Goal: Use online tool/utility: Utilize a website feature to perform a specific function

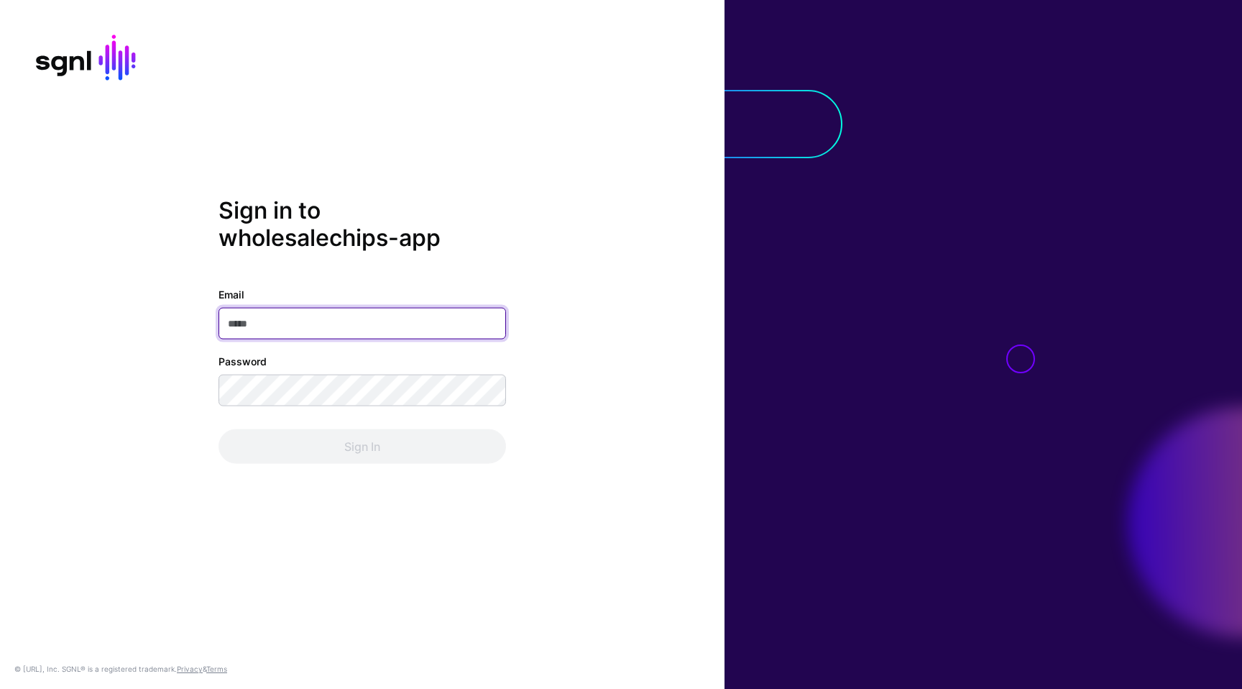
click at [484, 316] on input "Email" at bounding box center [363, 323] width 288 height 32
click at [472, 334] on input "Email" at bounding box center [363, 323] width 288 height 32
click at [482, 315] on input "Email" at bounding box center [363, 323] width 288 height 32
click at [0, 688] on com-1password-button at bounding box center [0, 689] width 0 height 0
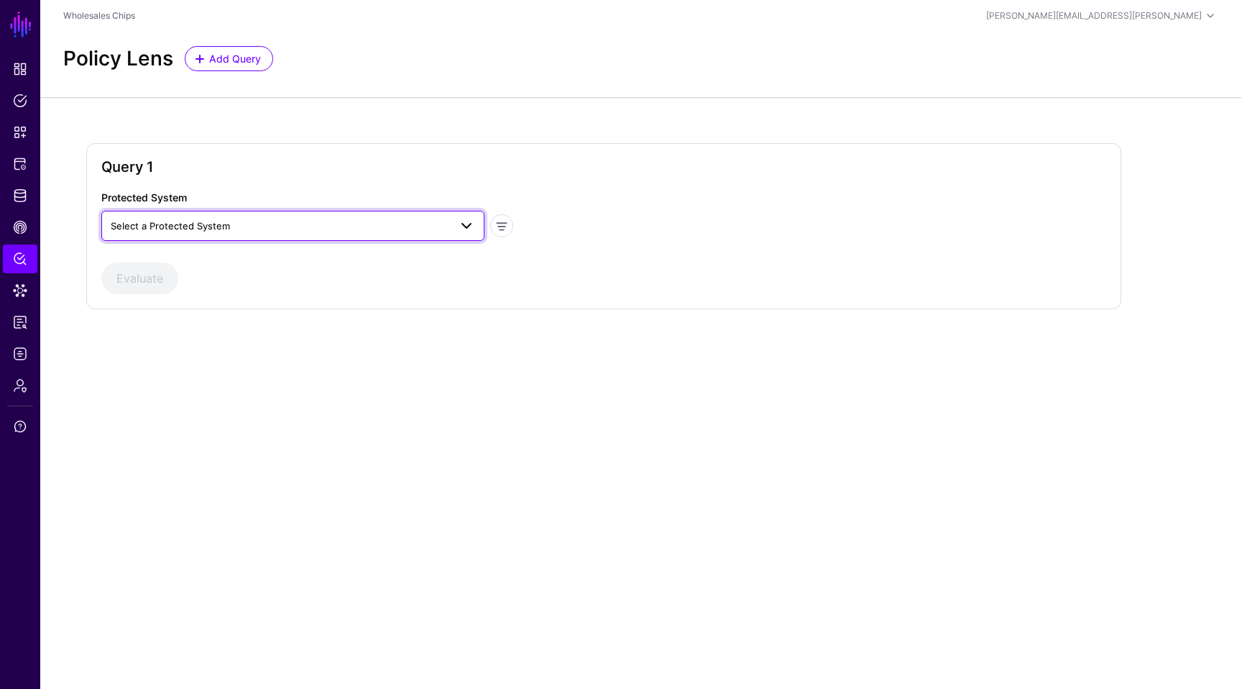
click at [185, 214] on link "Select a Protected System" at bounding box center [292, 226] width 383 height 30
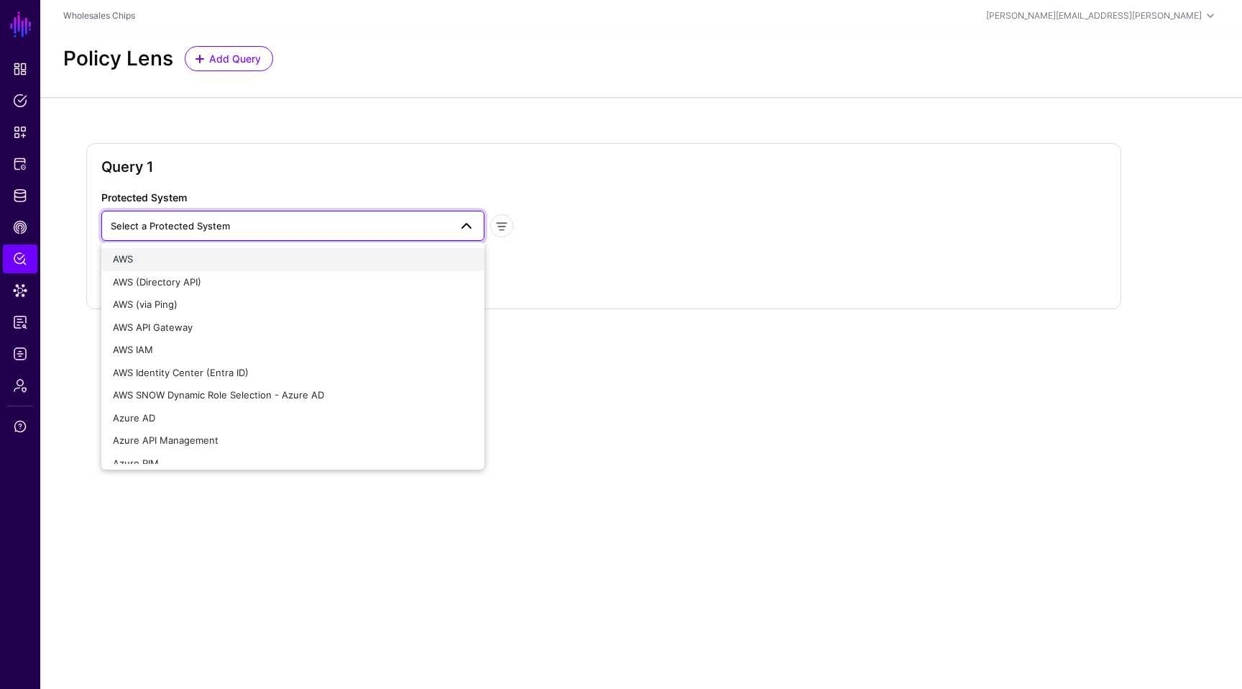
click at [188, 257] on div "AWS" at bounding box center [293, 259] width 360 height 14
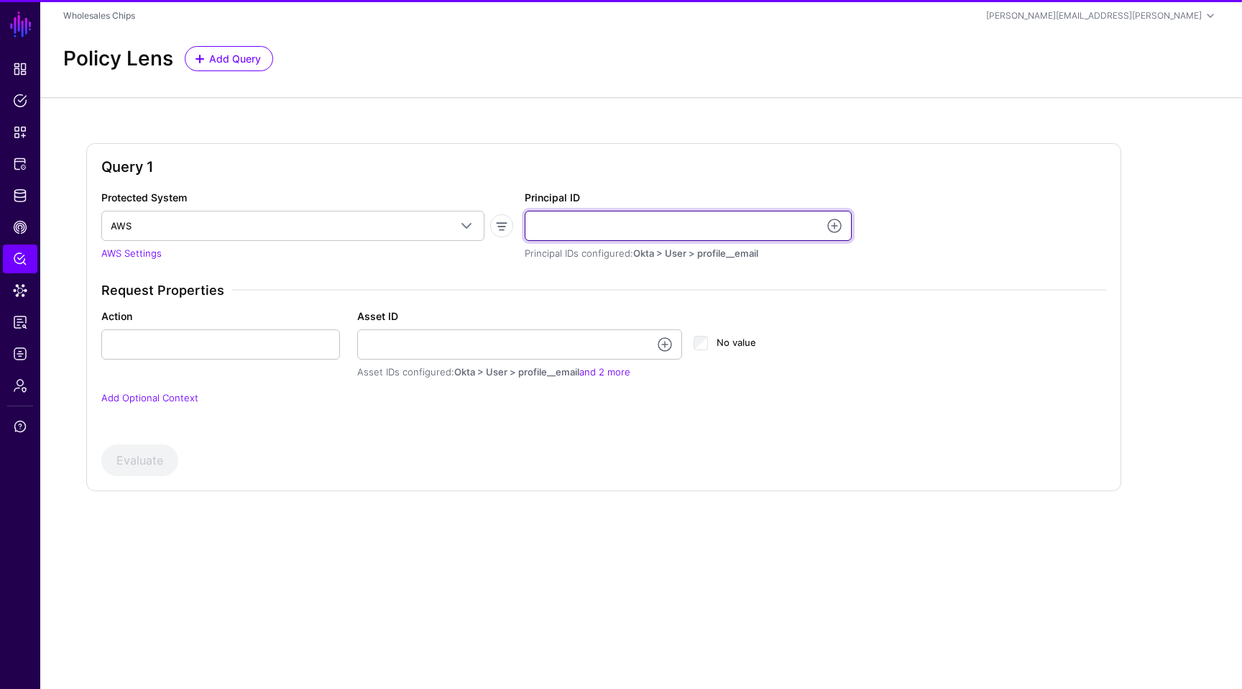
click at [600, 224] on input "Principal ID" at bounding box center [688, 226] width 327 height 30
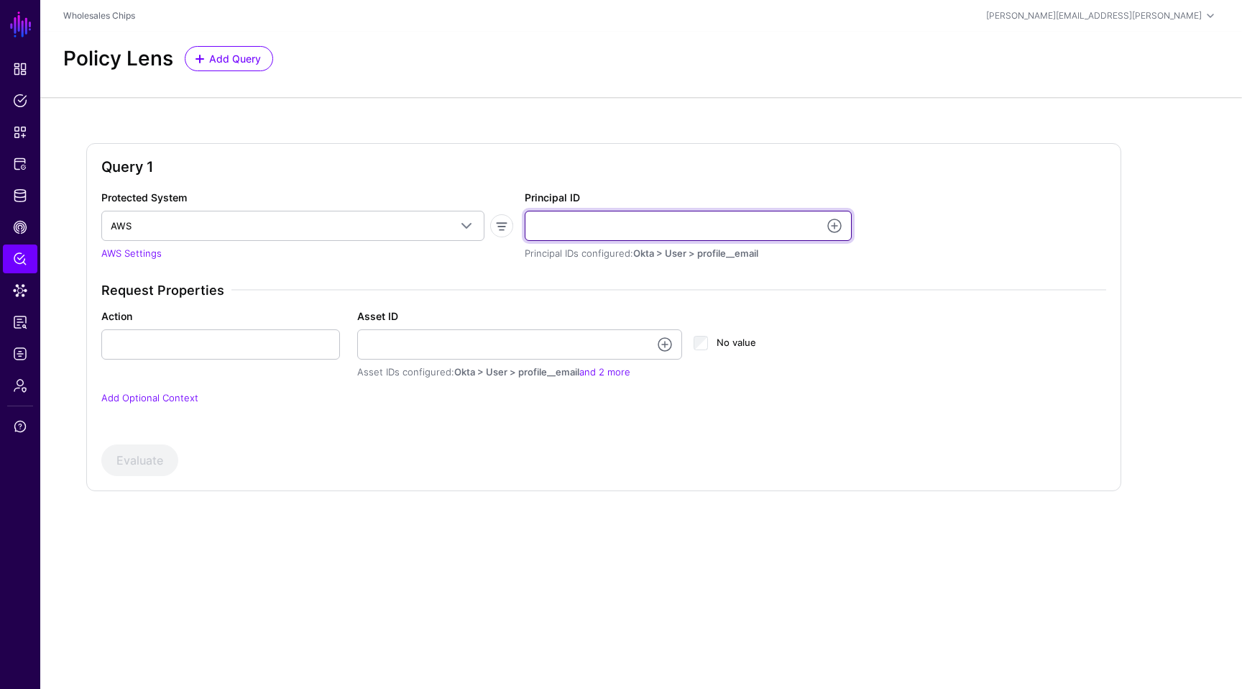
type input "*"
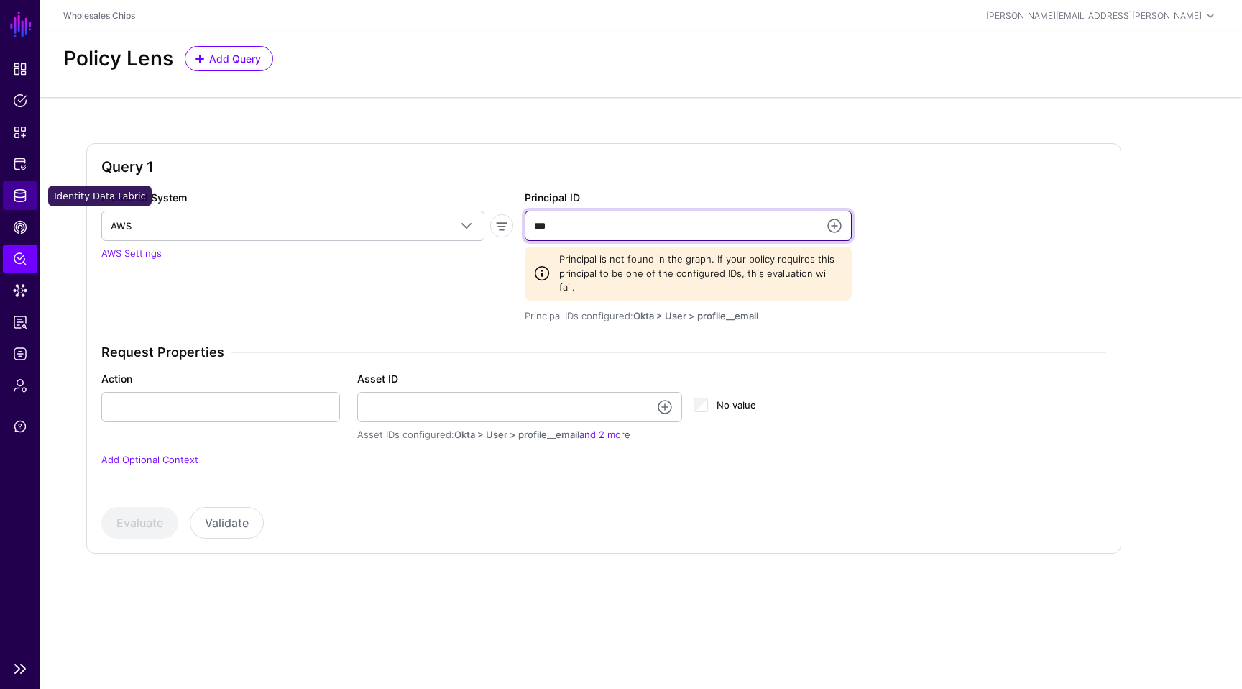
type input "***"
click at [25, 200] on span "Identity Data Fabric" at bounding box center [20, 195] width 14 height 14
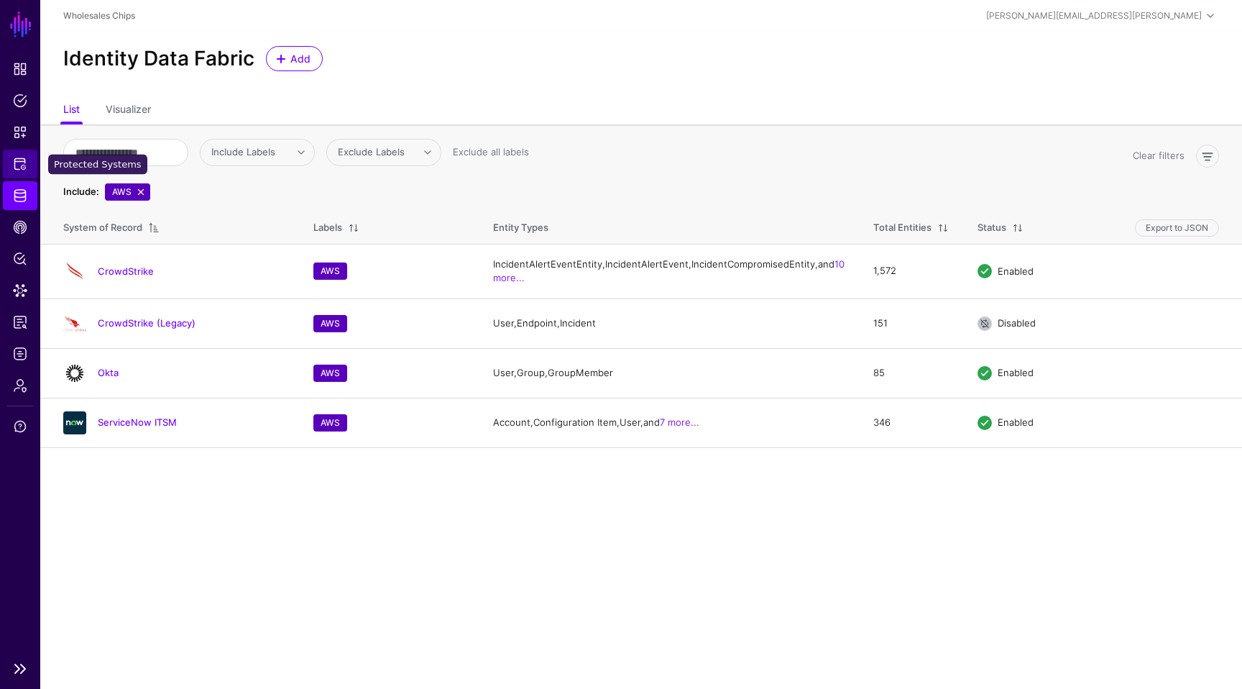
click at [15, 164] on span "Protected Systems" at bounding box center [20, 164] width 14 height 14
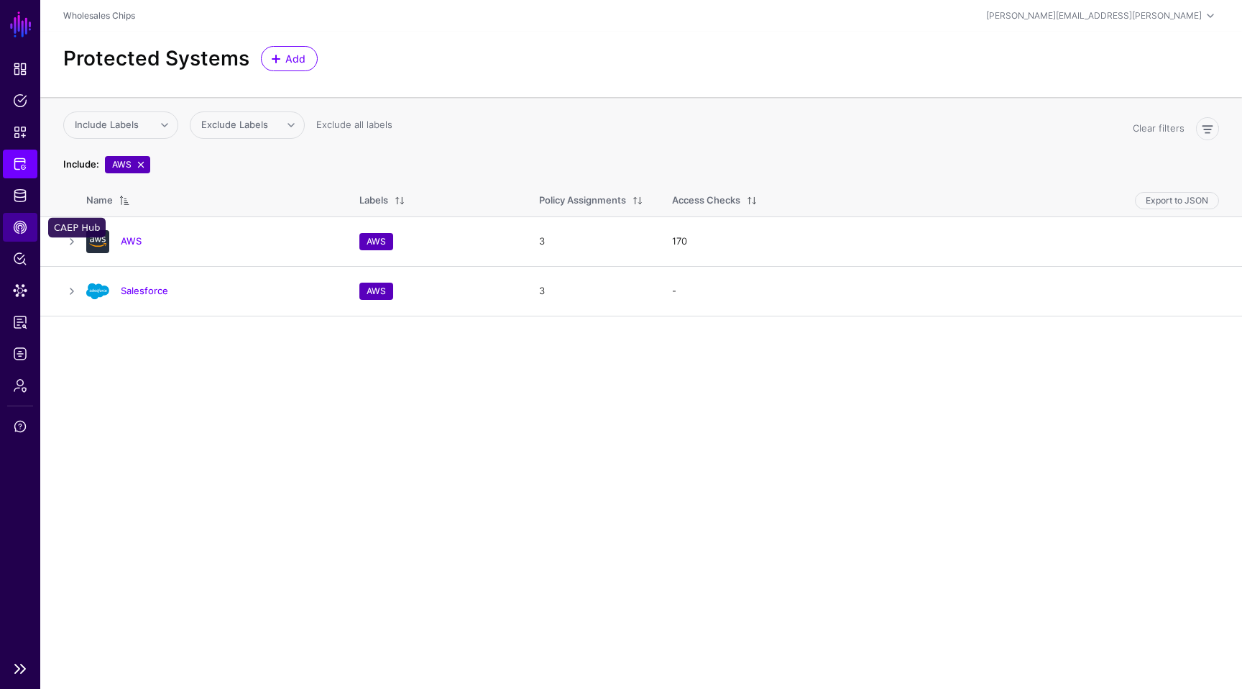
click at [23, 221] on span "CAEP Hub" at bounding box center [20, 227] width 14 height 14
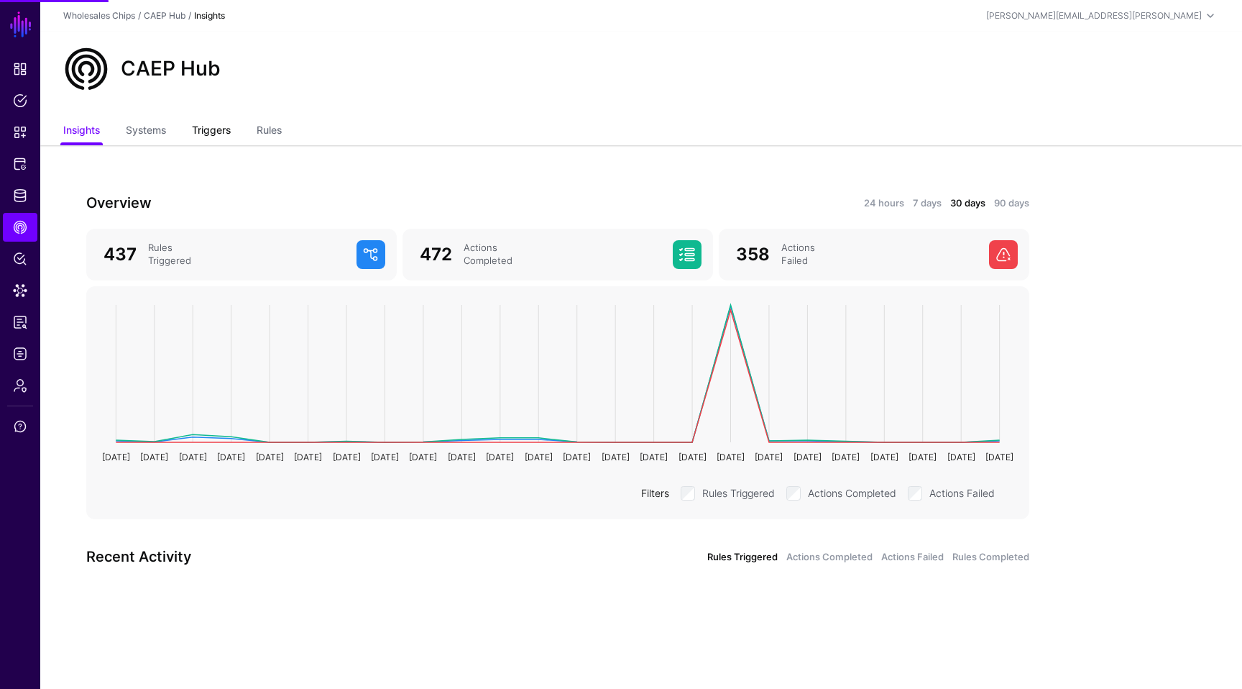
click at [228, 133] on link "Triggers" at bounding box center [211, 131] width 39 height 27
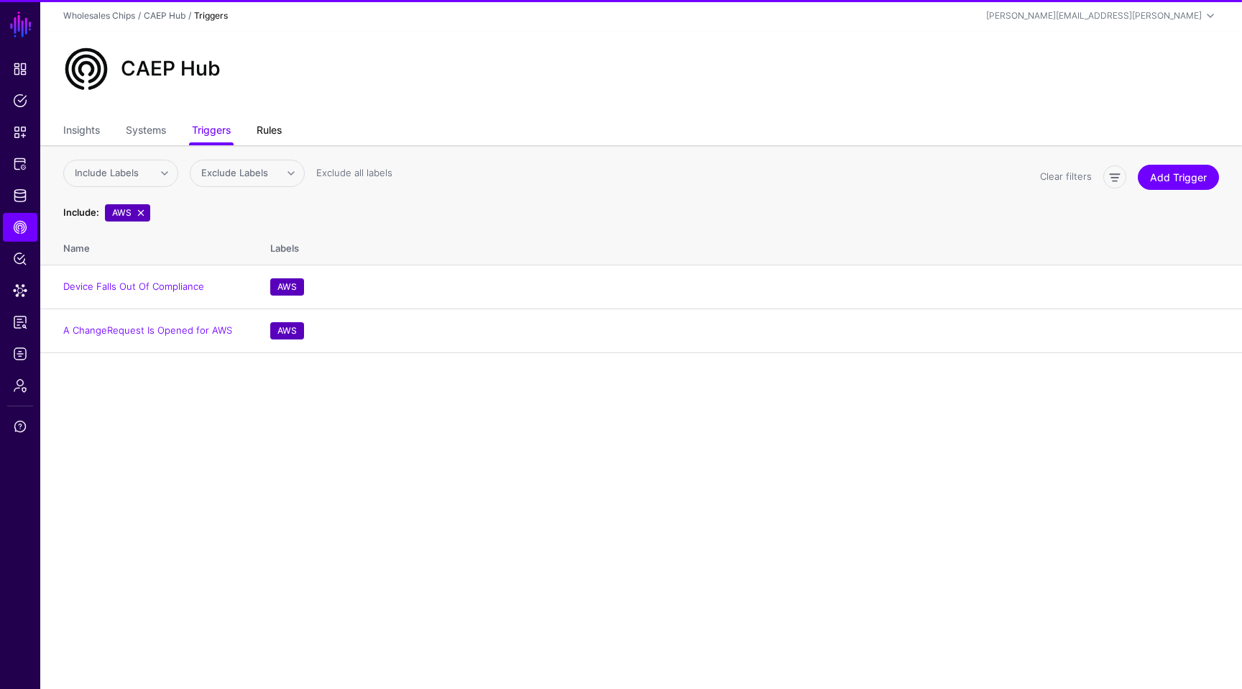
click at [270, 131] on link "Rules" at bounding box center [269, 131] width 25 height 27
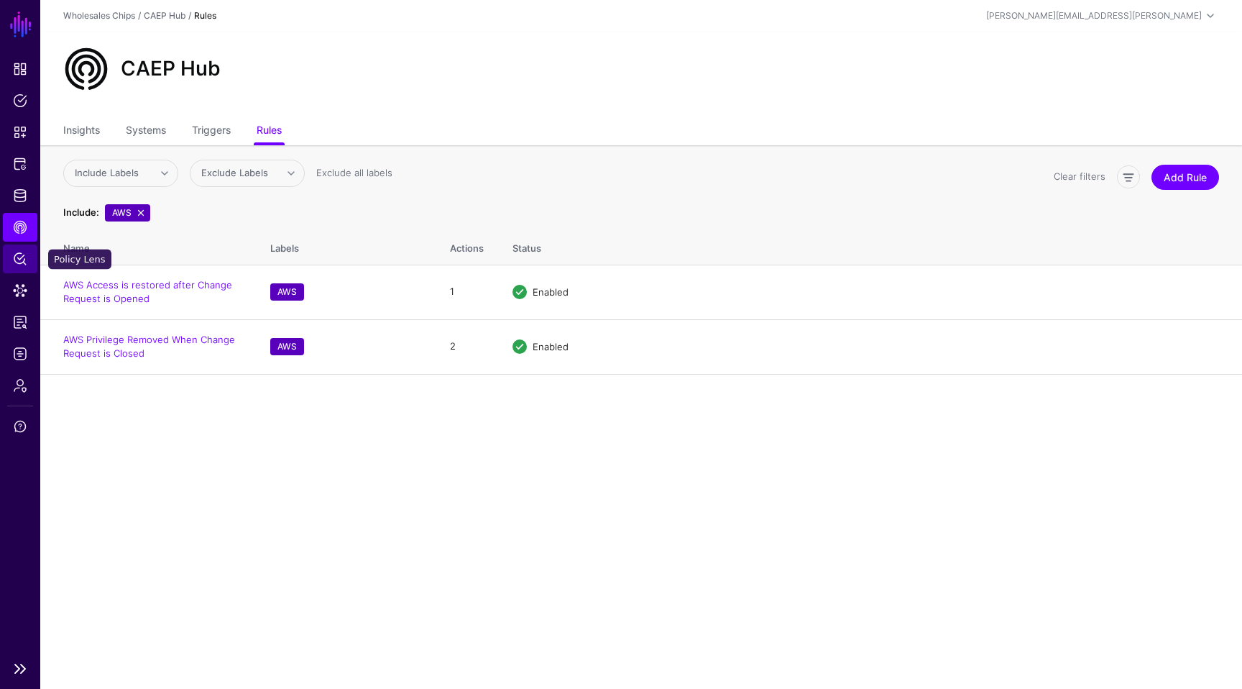
click at [23, 265] on span "Policy Lens" at bounding box center [20, 259] width 14 height 14
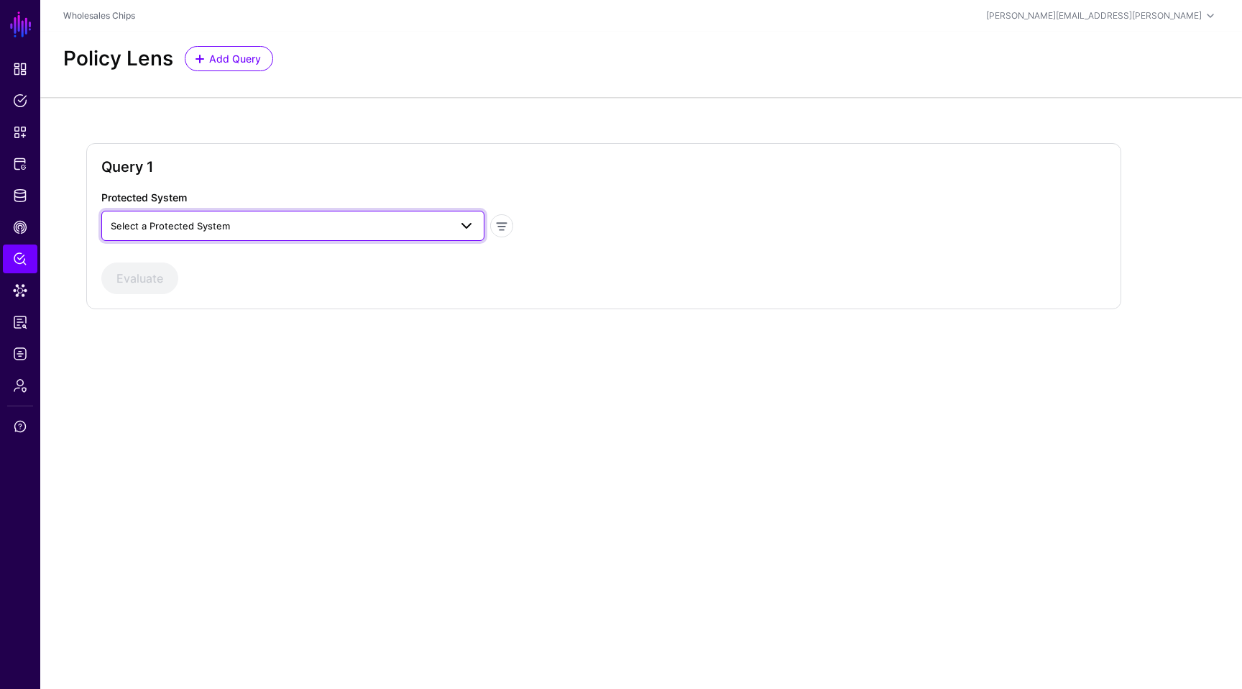
click at [298, 223] on span "Select a Protected System" at bounding box center [280, 226] width 339 height 16
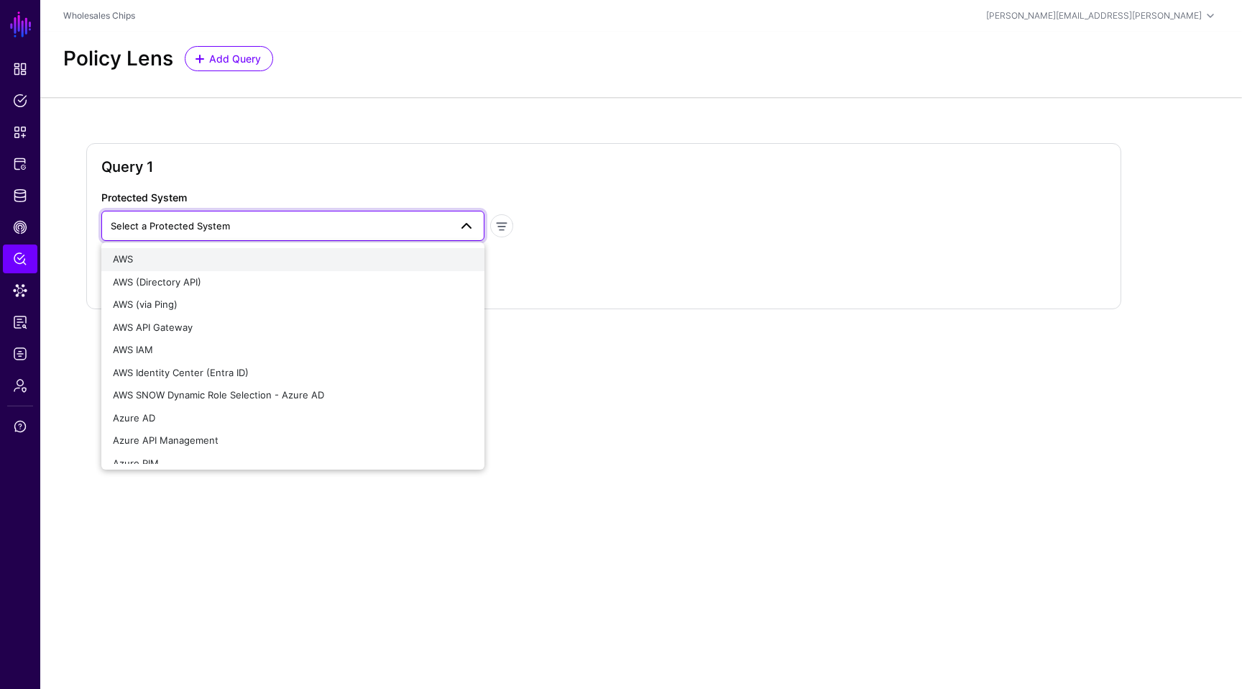
click at [269, 265] on div "AWS" at bounding box center [293, 259] width 360 height 14
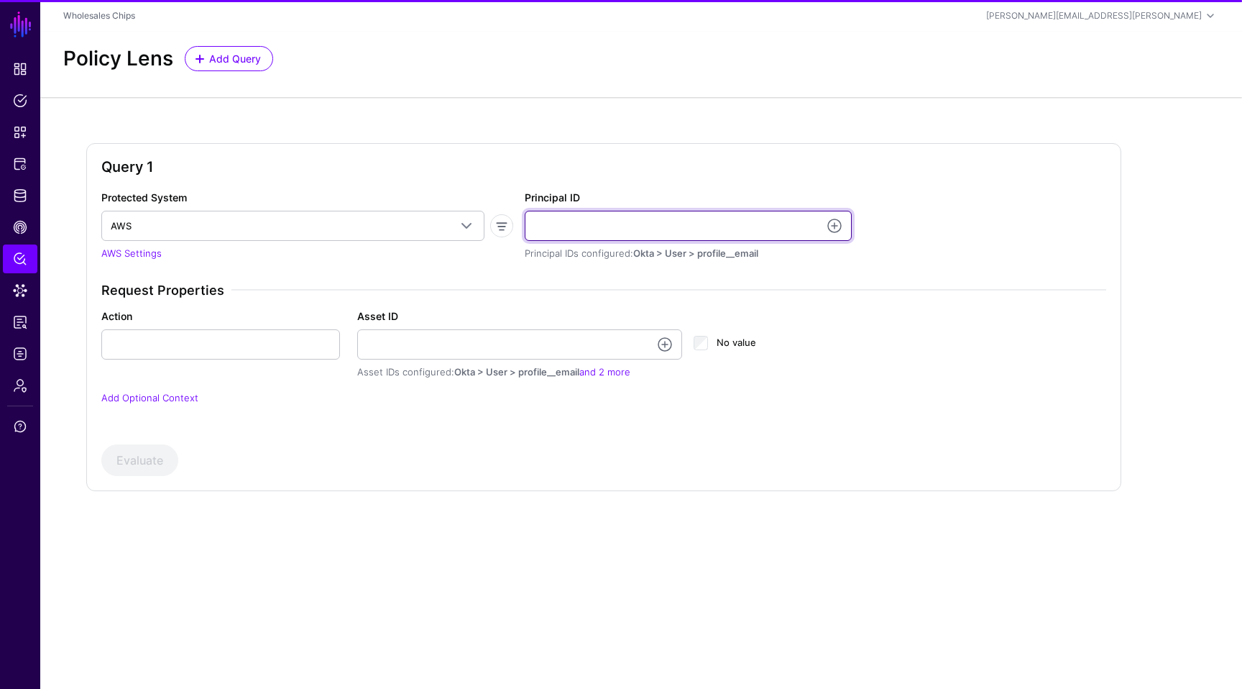
click at [660, 218] on input "Principal ID" at bounding box center [688, 226] width 327 height 30
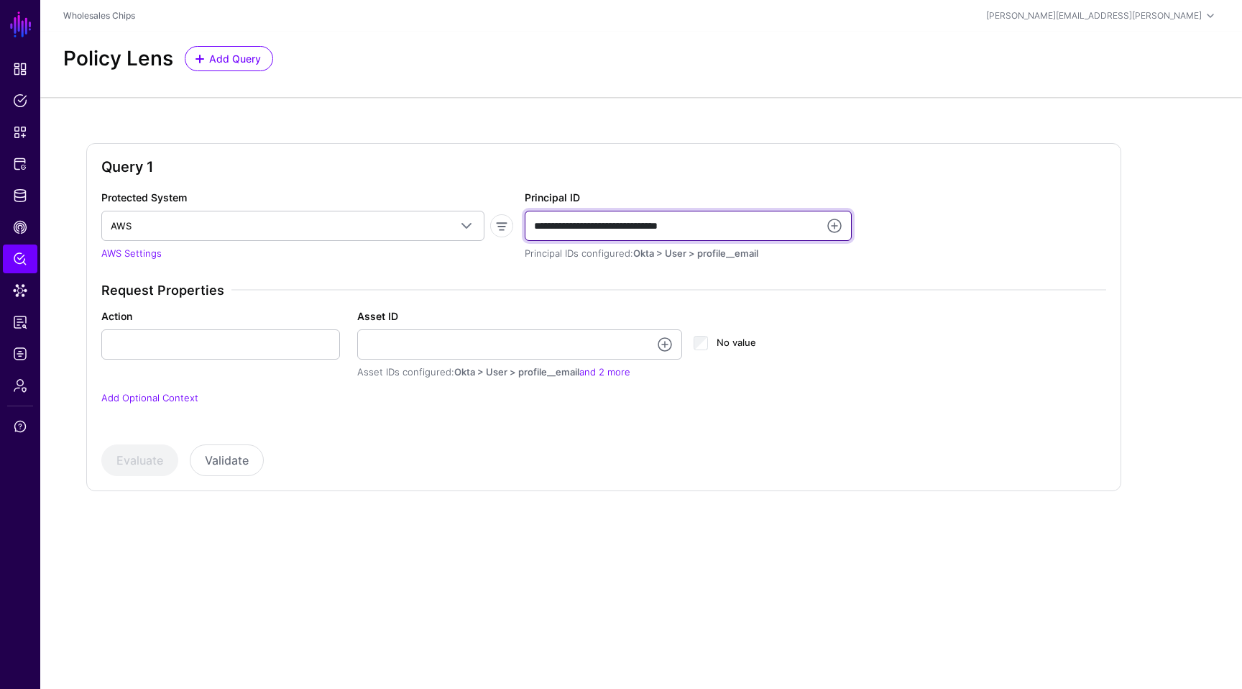
type input "**********"
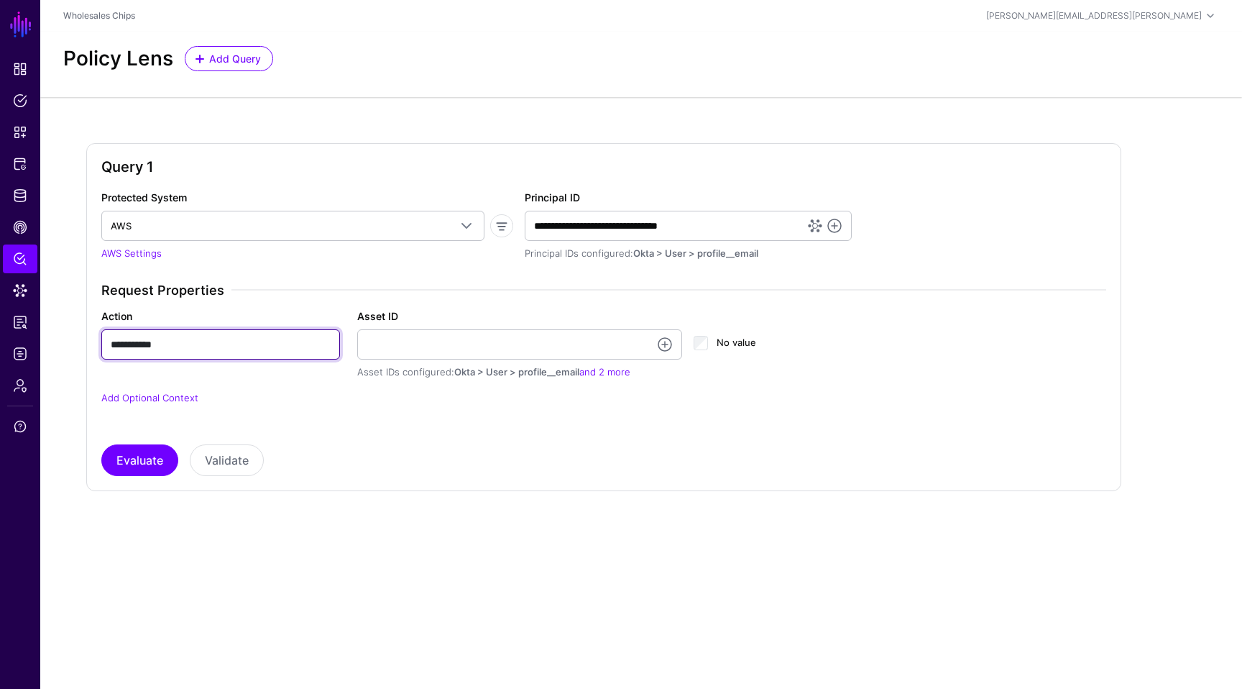
type input "**********"
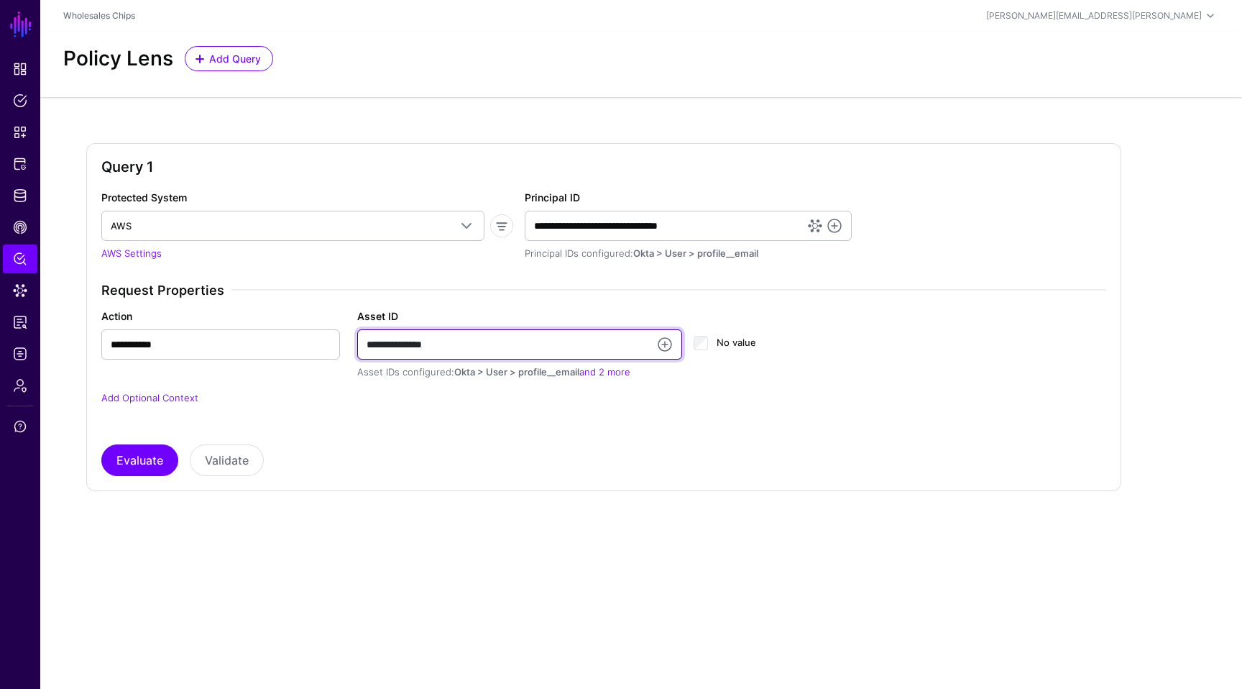
type input "**********"
